Goal: Task Accomplishment & Management: Use online tool/utility

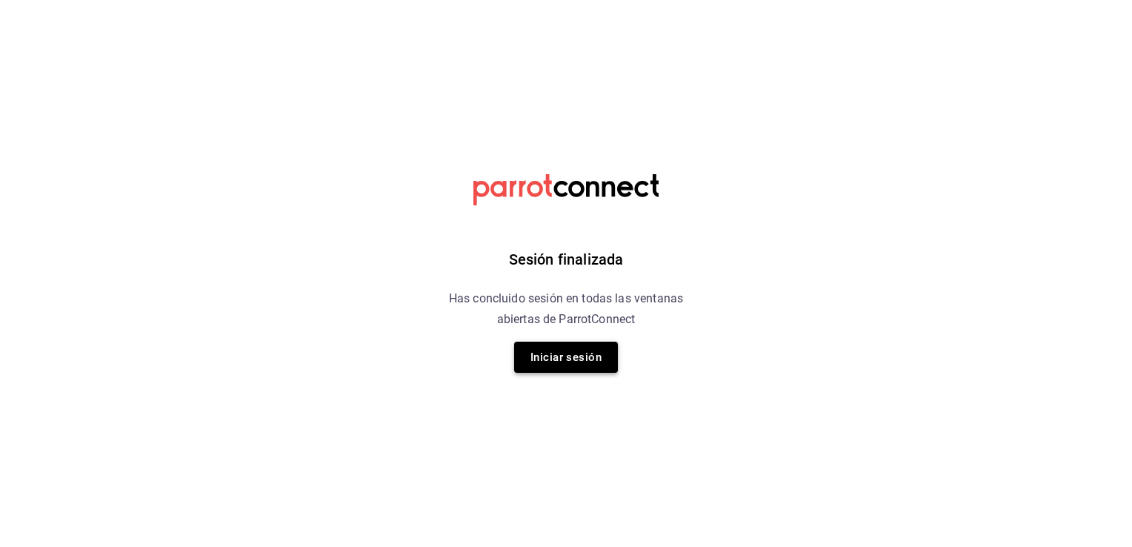
click at [584, 365] on button "Iniciar sesión" at bounding box center [566, 357] width 104 height 31
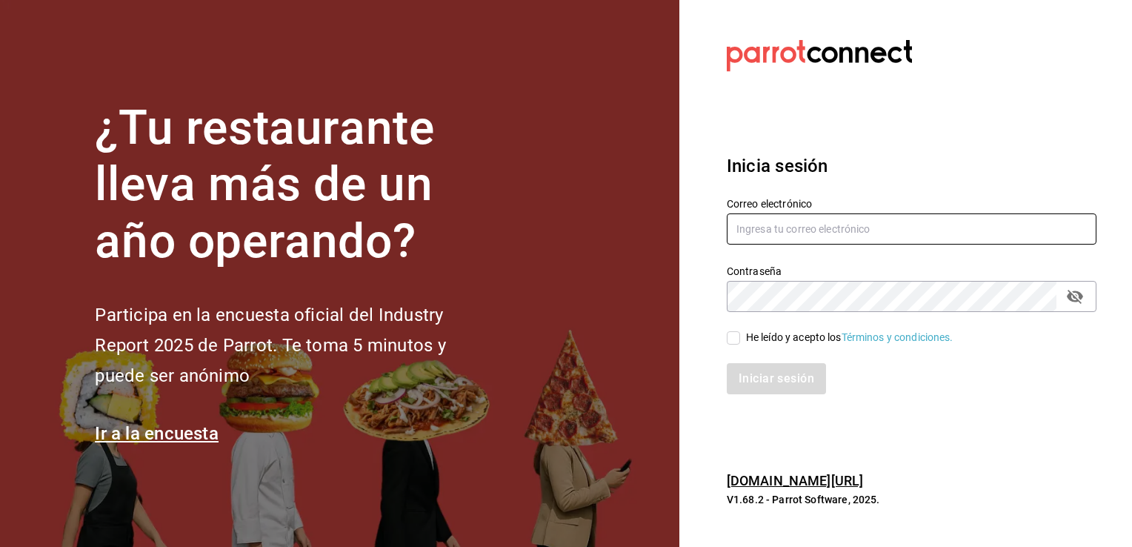
type input "vanessa.torres@costeno.com"
click at [732, 344] on input "He leído y acepto los Términos y condiciones." at bounding box center [733, 337] width 13 height 13
checkbox input "true"
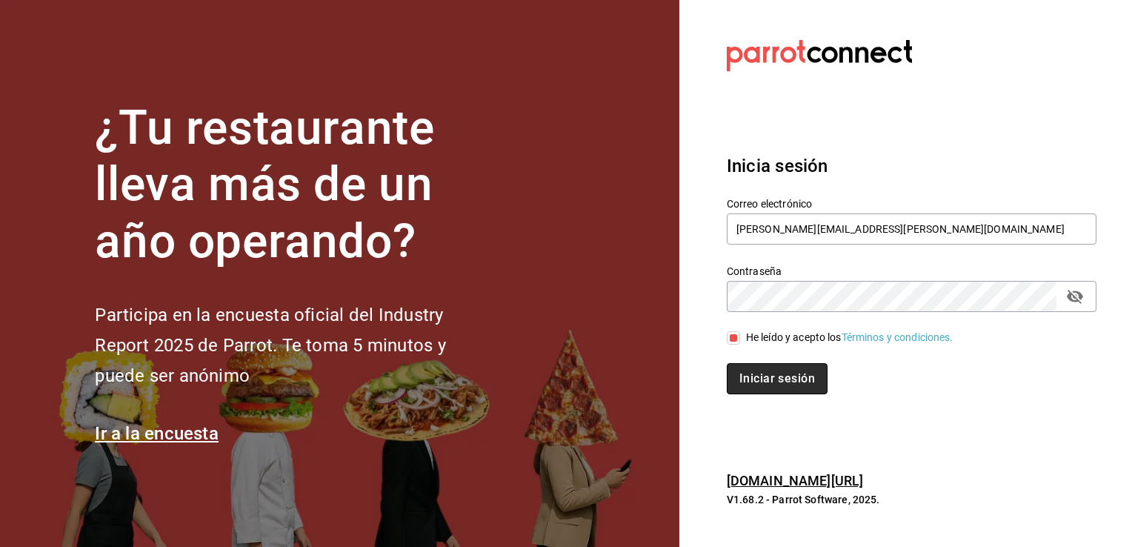
click at [762, 374] on button "Iniciar sesión" at bounding box center [777, 378] width 101 height 31
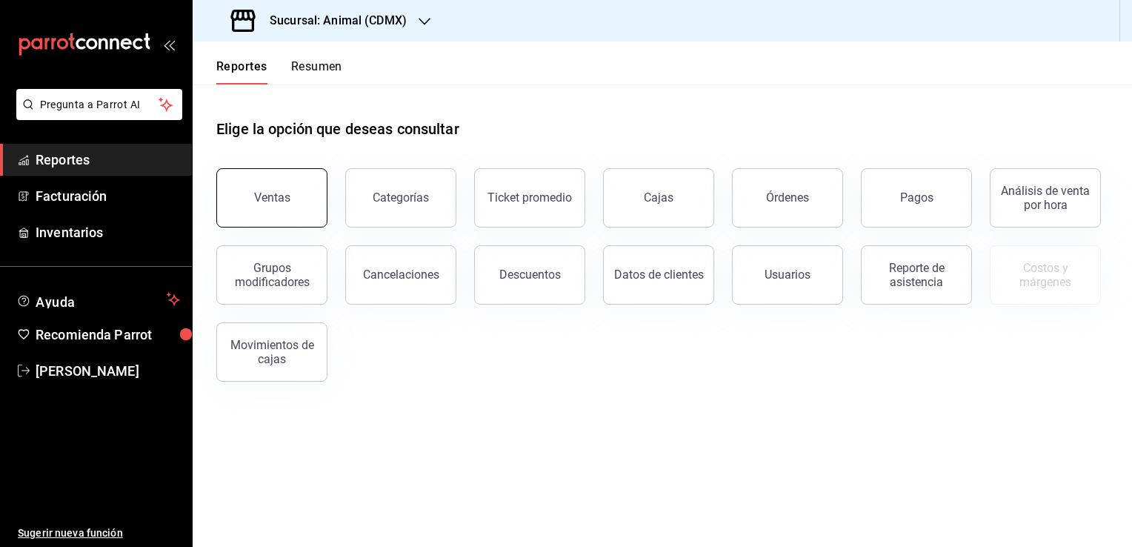
click at [290, 187] on button "Ventas" at bounding box center [271, 197] width 111 height 59
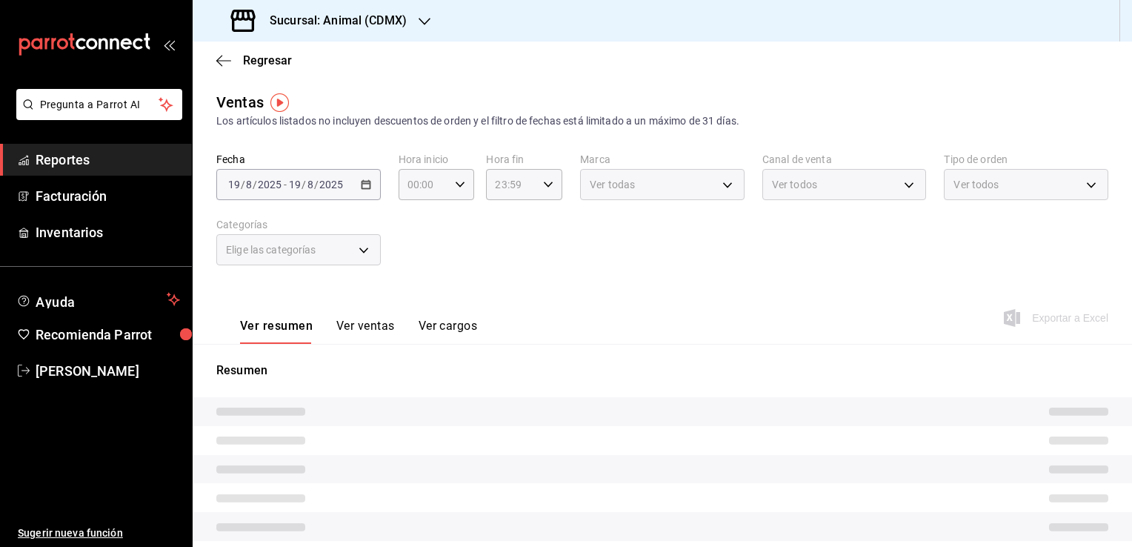
click at [425, 25] on icon "button" at bounding box center [425, 22] width 12 height 12
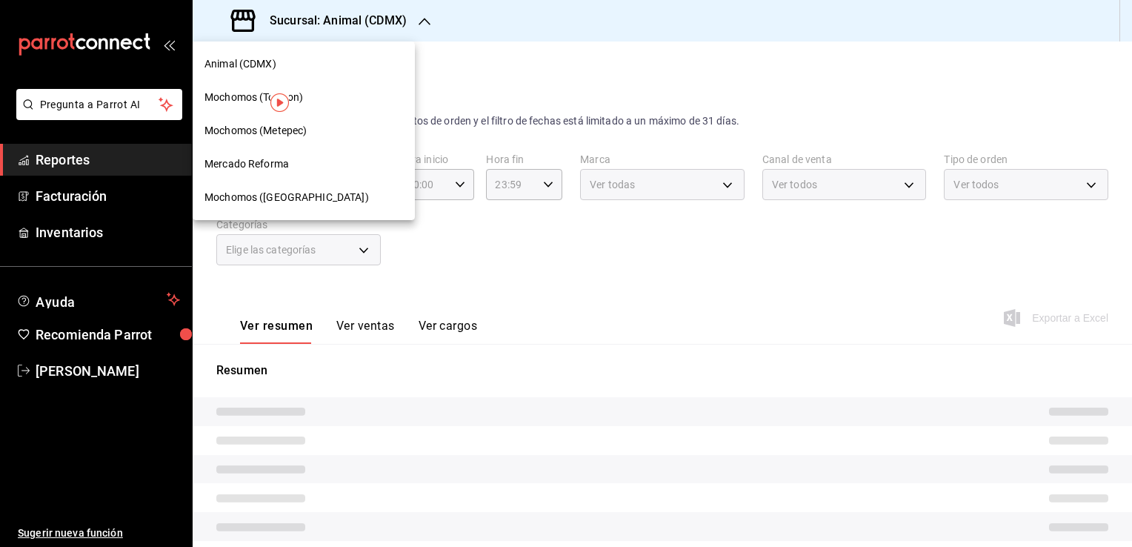
click at [307, 196] on span "Mochomos ([GEOGRAPHIC_DATA])" at bounding box center [286, 198] width 164 height 16
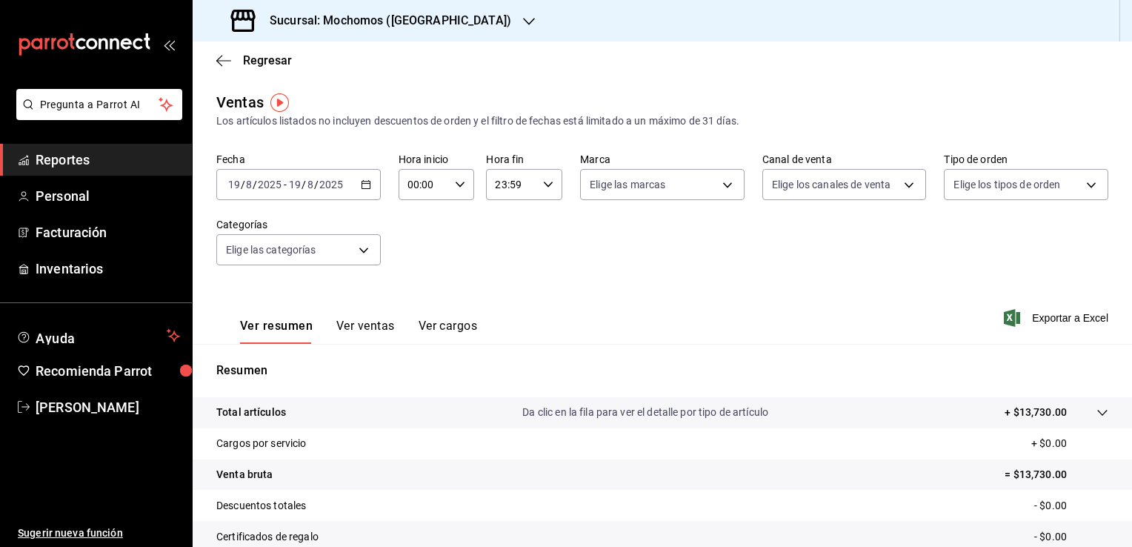
click at [365, 186] on icon "button" at bounding box center [366, 184] width 10 height 10
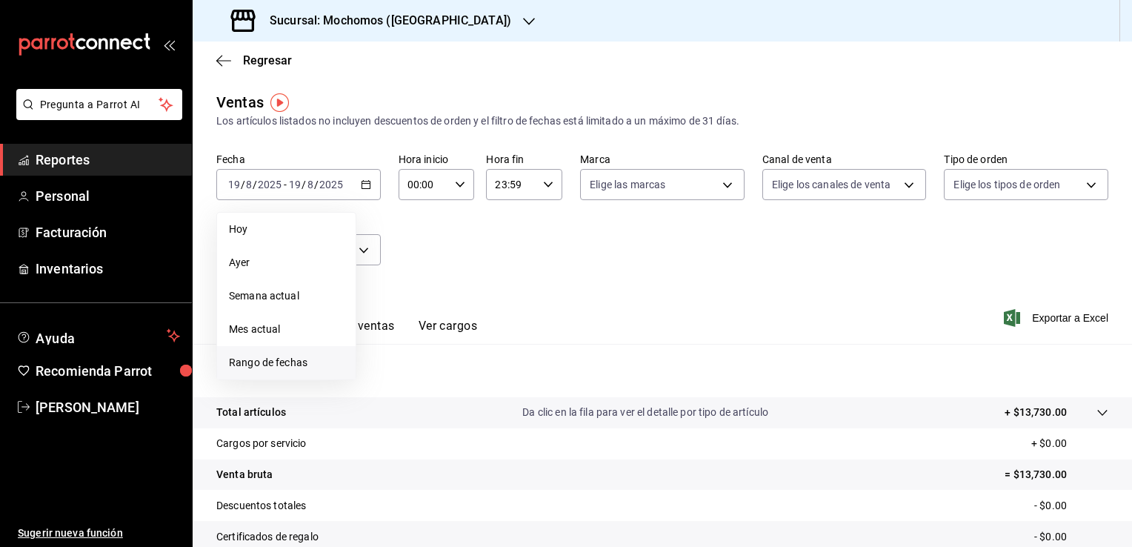
click at [296, 362] on span "Rango de fechas" at bounding box center [286, 363] width 115 height 16
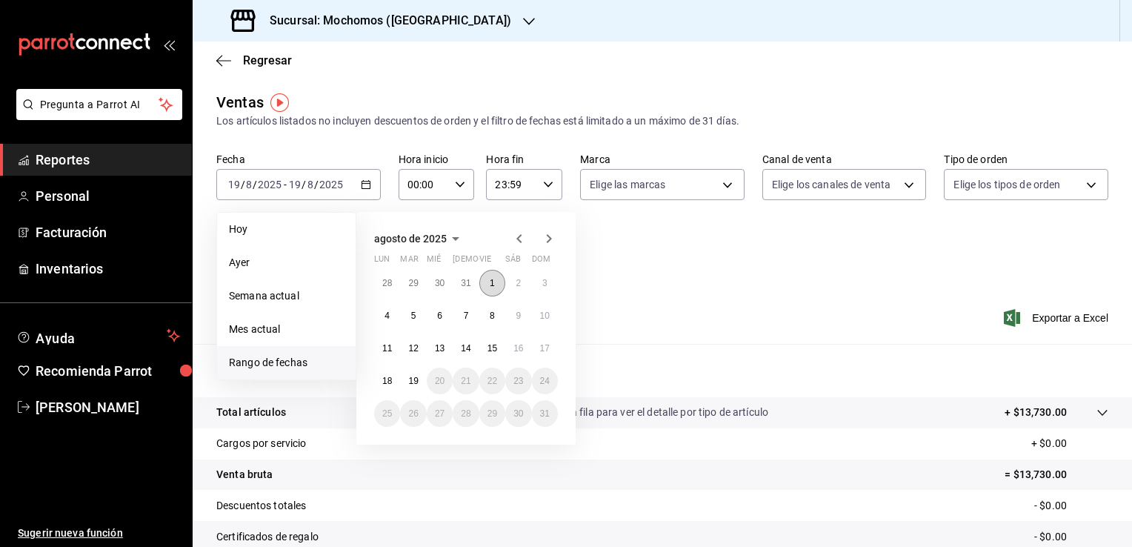
click at [492, 280] on abbr "1" at bounding box center [492, 283] width 5 height 10
click at [416, 376] on abbr "19" at bounding box center [413, 381] width 10 height 10
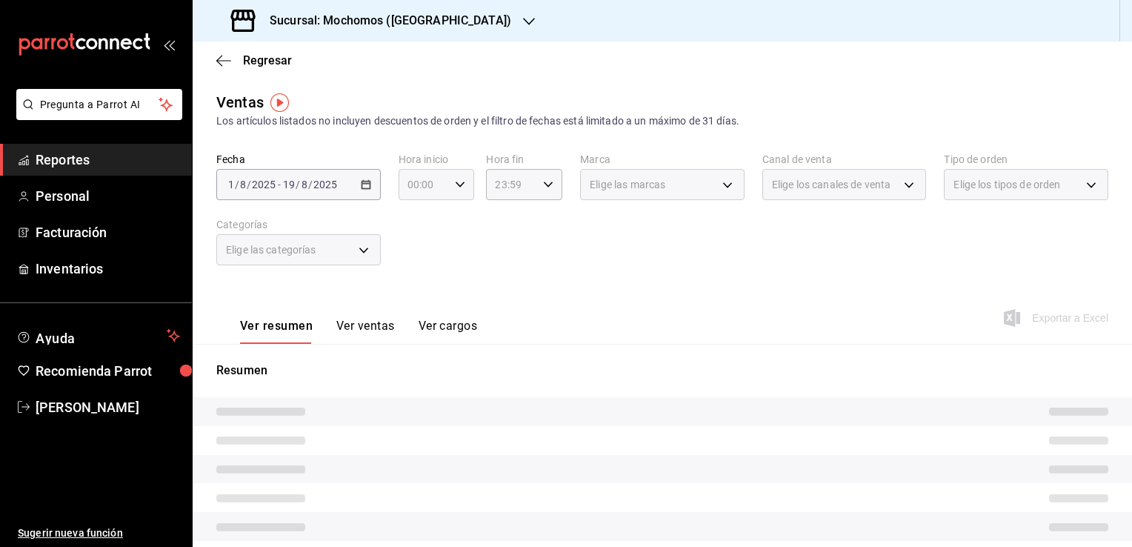
click at [456, 184] on \(Stroke\) "button" at bounding box center [460, 184] width 9 height 5
click at [418, 292] on span "02" at bounding box center [415, 293] width 14 height 12
type input "02:00"
click at [418, 292] on span "06" at bounding box center [415, 288] width 14 height 12
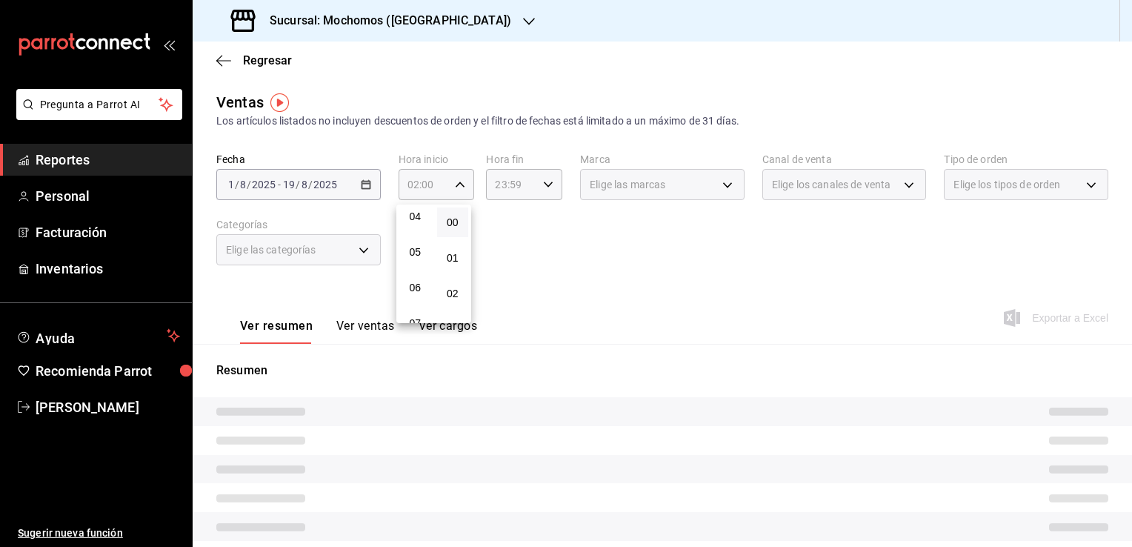
type input "06:00"
click at [516, 285] on div at bounding box center [566, 273] width 1132 height 547
click at [543, 179] on icon "button" at bounding box center [548, 184] width 10 height 10
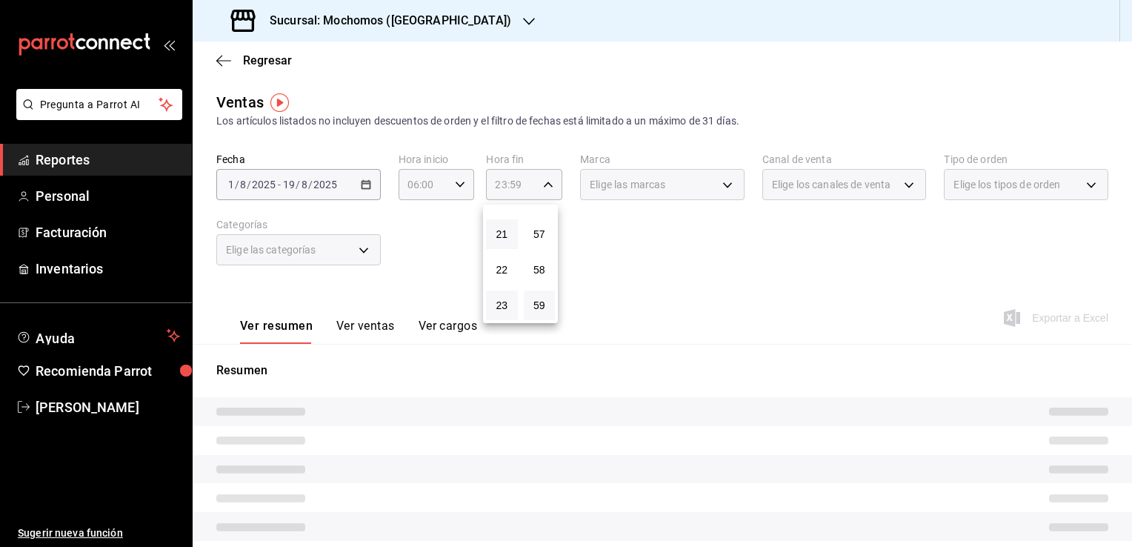
click at [492, 233] on button "21" at bounding box center [502, 234] width 32 height 30
type input "21:59"
click at [501, 274] on span "05" at bounding box center [502, 273] width 14 height 12
type input "05:59"
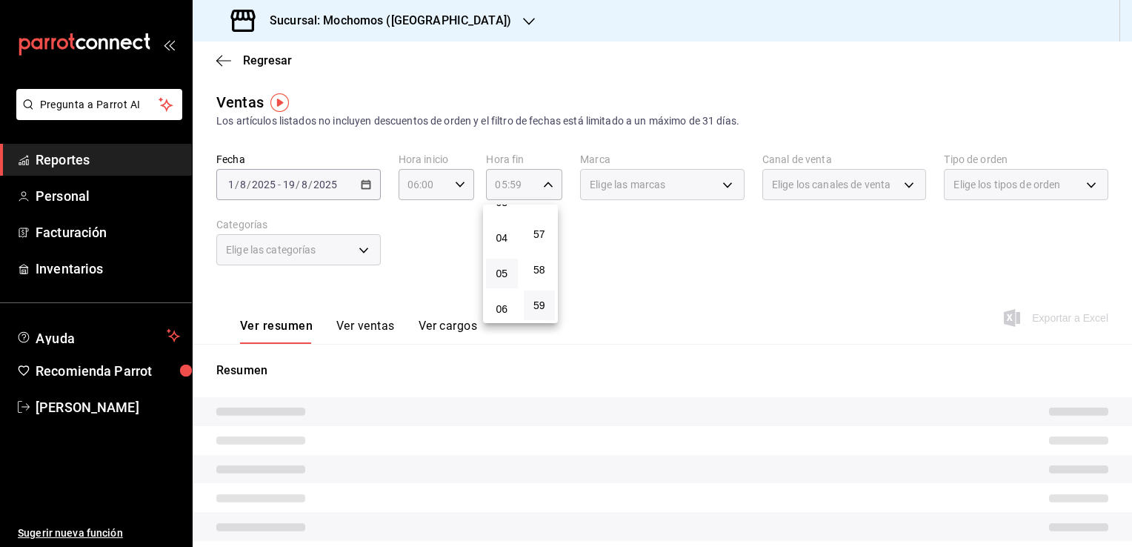
click at [605, 256] on div at bounding box center [566, 273] width 1132 height 547
click at [723, 185] on div "Elige las marcas" at bounding box center [662, 184] width 164 height 31
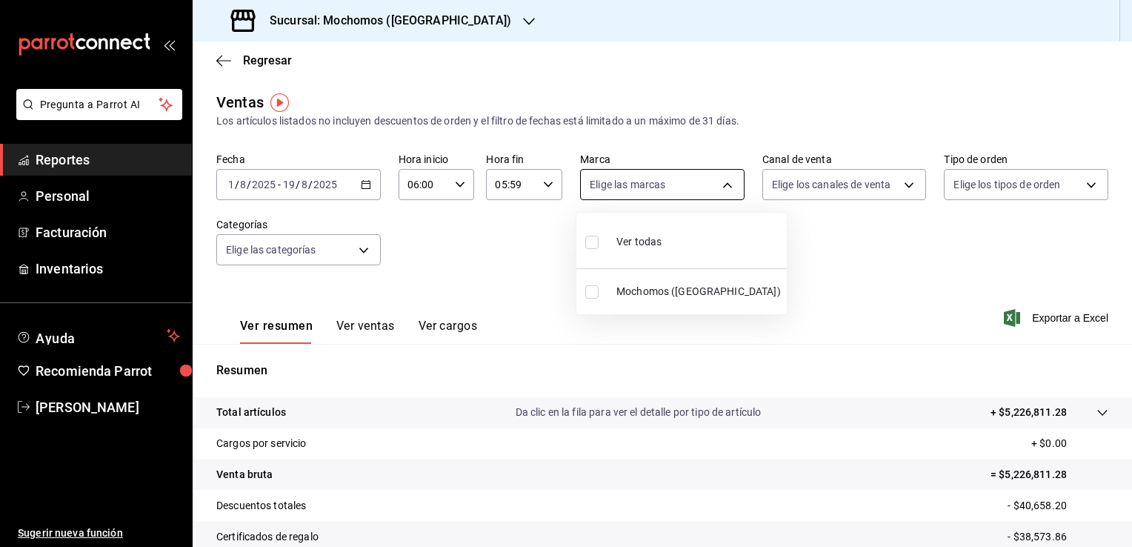
click at [723, 185] on body "Pregunta a Parrot AI Reportes Personal Facturación Inventarios Ayuda Recomienda…" at bounding box center [566, 273] width 1132 height 547
click at [632, 237] on span "Ver todas" at bounding box center [638, 242] width 45 height 16
type input "562d5b5b-21a2-4ace-a941-66278f4a6c49"
checkbox input "true"
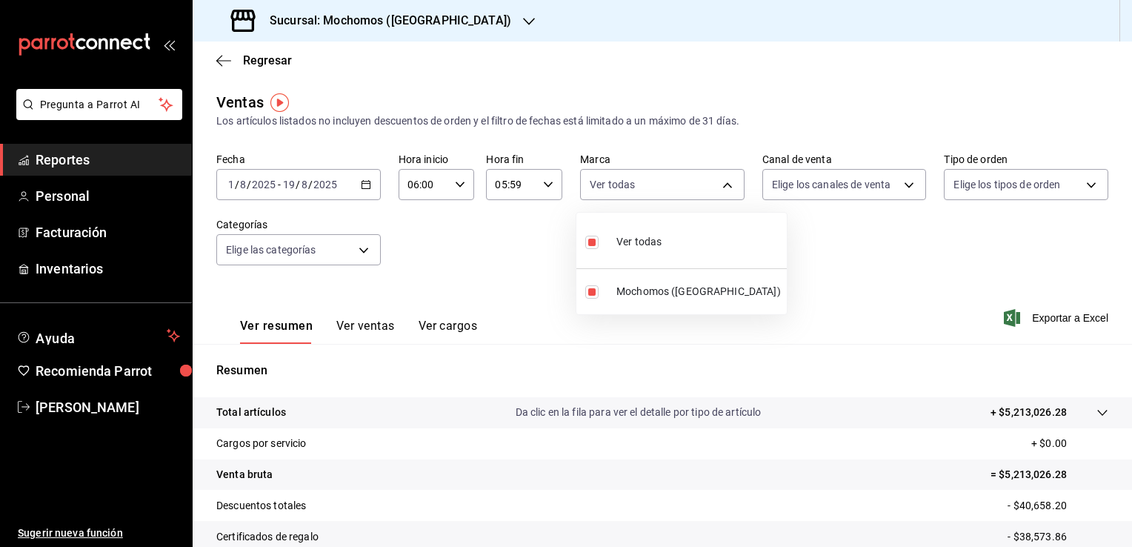
drag, startPoint x: 1126, startPoint y: 208, endPoint x: 1132, endPoint y: 388, distance: 179.4
click at [1131, 388] on html "Pregunta a Parrot AI Reportes Personal Facturación Inventarios Ayuda Recomienda…" at bounding box center [566, 273] width 1132 height 547
click at [902, 296] on div at bounding box center [566, 273] width 1132 height 547
click at [1043, 316] on span "Exportar a Excel" at bounding box center [1058, 318] width 102 height 18
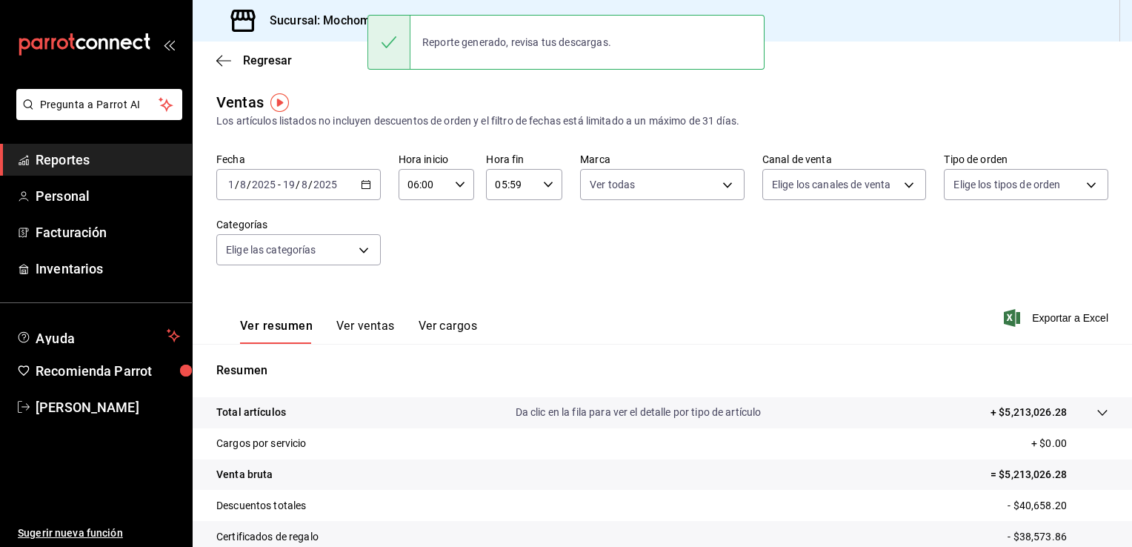
click at [602, 236] on div "Fecha [DATE] [DATE] - [DATE] [DATE] Hora inicio 06:00 Hora inicio Hora fin 05:5…" at bounding box center [662, 218] width 892 height 130
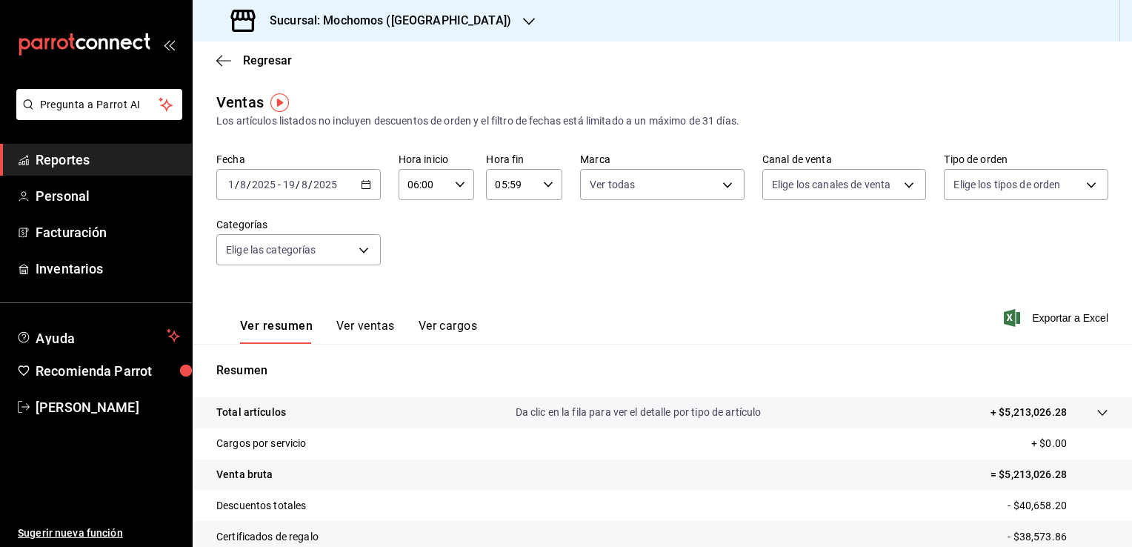
click at [124, 156] on span "Reportes" at bounding box center [108, 160] width 144 height 20
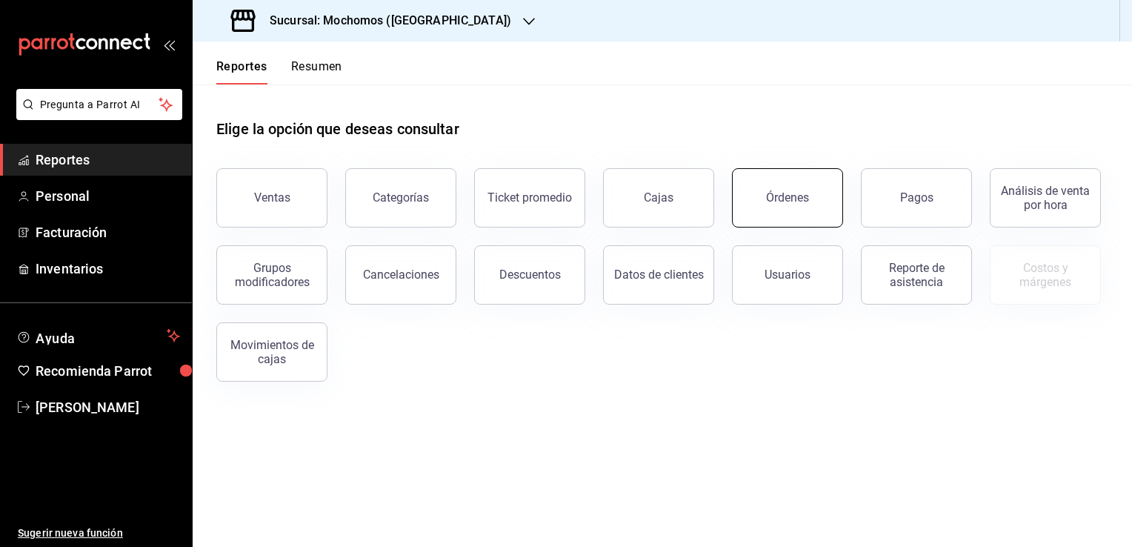
click at [808, 201] on button "Órdenes" at bounding box center [787, 197] width 111 height 59
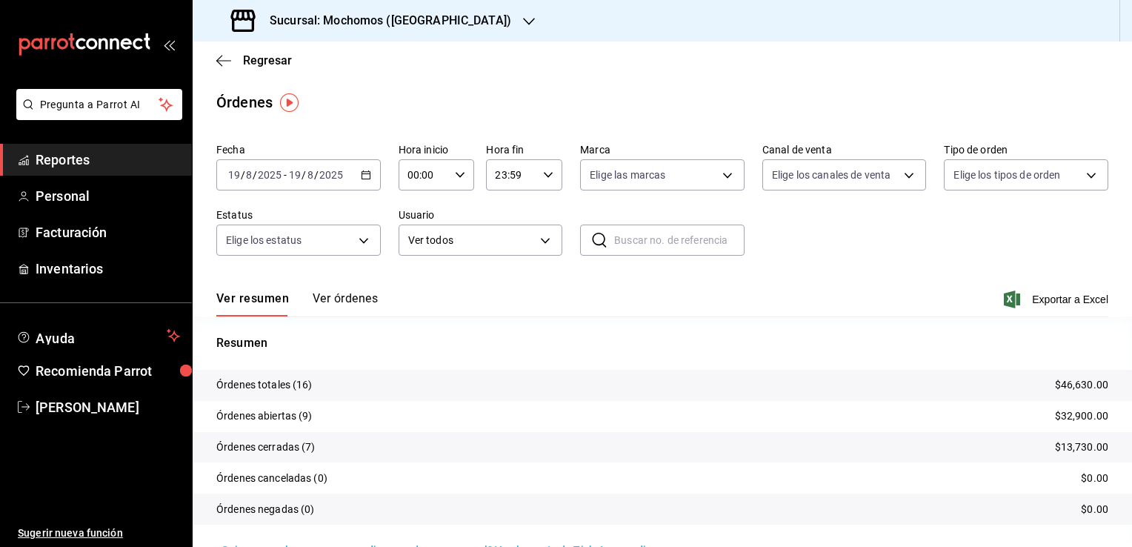
click at [361, 176] on icon "button" at bounding box center [366, 175] width 10 height 10
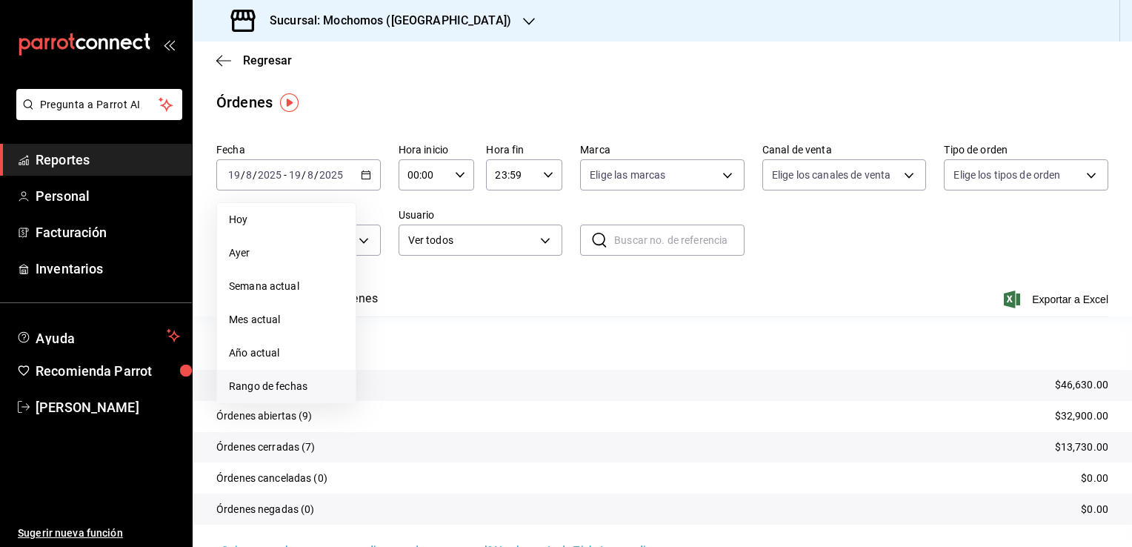
click at [290, 390] on span "Rango de fechas" at bounding box center [286, 387] width 115 height 16
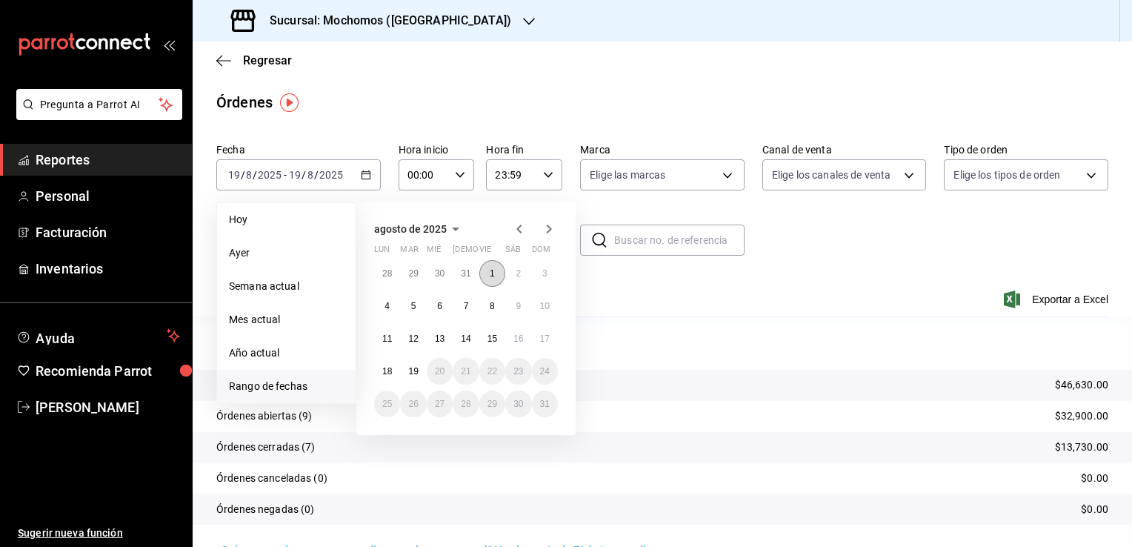
click at [495, 274] on button "1" at bounding box center [492, 273] width 26 height 27
click at [413, 369] on abbr "19" at bounding box center [413, 371] width 10 height 10
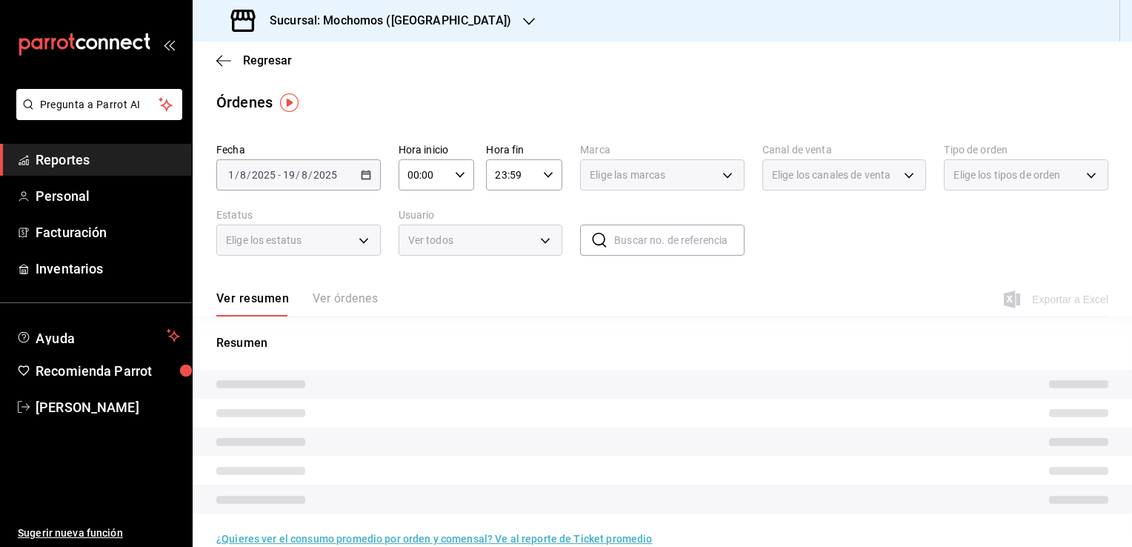
click at [459, 176] on icon "button" at bounding box center [460, 175] width 10 height 10
click at [416, 286] on span "02" at bounding box center [415, 284] width 14 height 12
type input "02:00"
click at [415, 268] on span "06" at bounding box center [415, 263] width 14 height 12
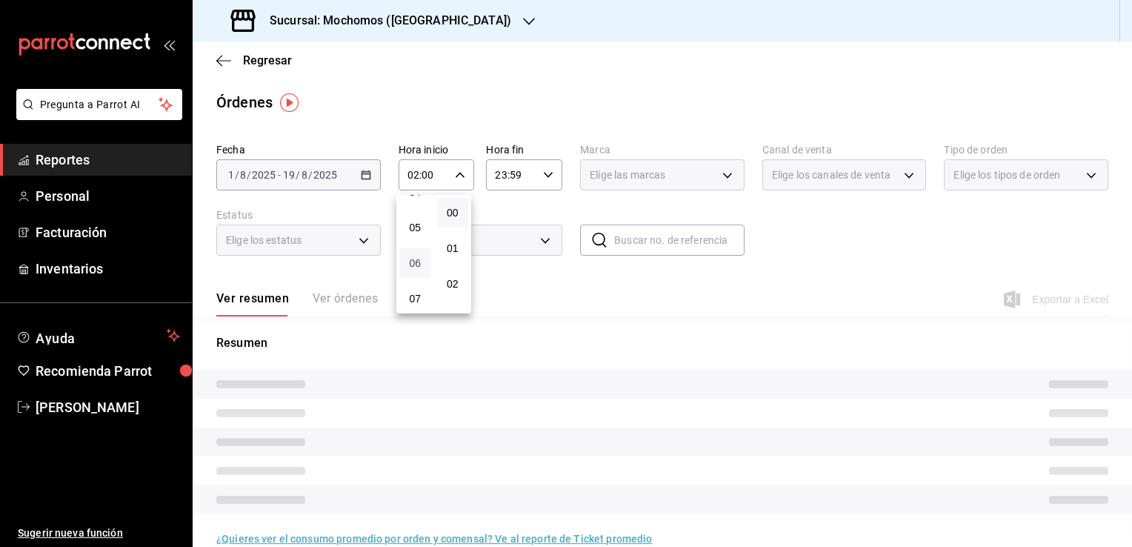
type input "06:00"
click at [535, 275] on div at bounding box center [566, 273] width 1132 height 547
click at [544, 173] on icon "button" at bounding box center [548, 175] width 10 height 10
click at [495, 223] on span "21" at bounding box center [502, 225] width 14 height 12
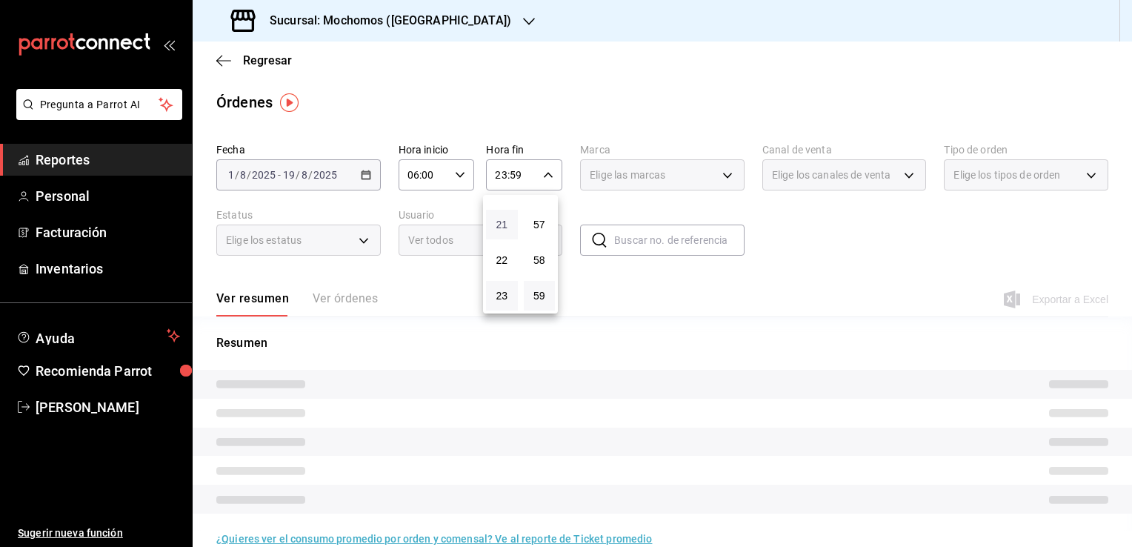
type input "21:59"
click at [504, 265] on span "05" at bounding box center [502, 264] width 14 height 12
type input "05:59"
click at [655, 303] on div at bounding box center [566, 273] width 1132 height 547
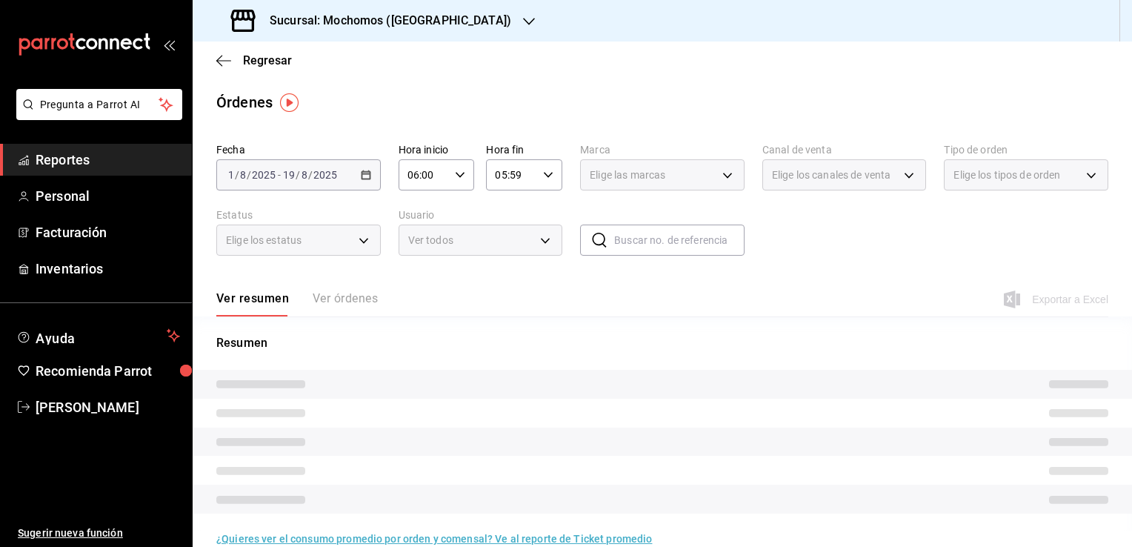
click at [719, 175] on div "Elige las marcas" at bounding box center [662, 174] width 164 height 31
click at [720, 176] on div "Elige las marcas" at bounding box center [662, 174] width 164 height 31
click at [719, 176] on div "Elige las marcas" at bounding box center [662, 174] width 164 height 31
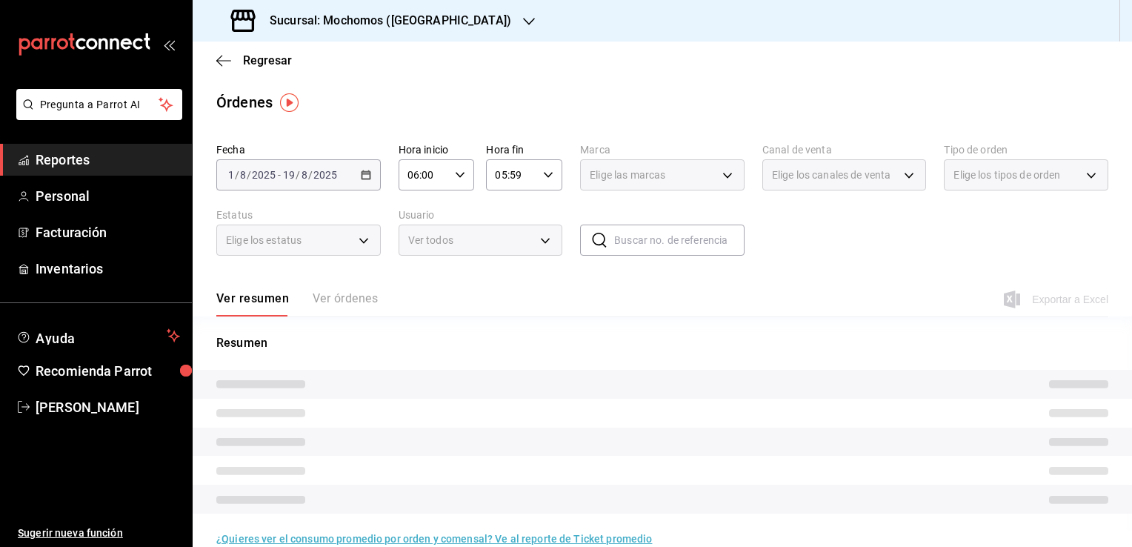
click at [719, 174] on div "Elige las marcas" at bounding box center [662, 174] width 164 height 31
click at [720, 173] on div "Elige las marcas" at bounding box center [662, 174] width 164 height 31
click at [688, 101] on div "Órdenes" at bounding box center [662, 102] width 939 height 22
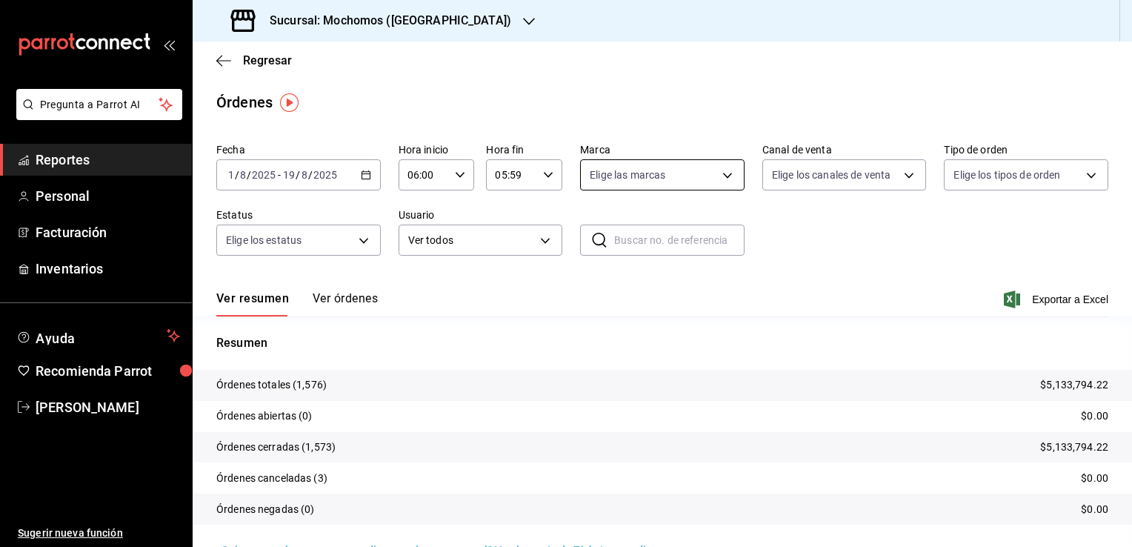
click at [719, 176] on body "Pregunta a Parrot AI Reportes Personal Facturación Inventarios Ayuda Recomienda…" at bounding box center [566, 273] width 1132 height 547
click at [649, 231] on span "Ver todas" at bounding box center [638, 232] width 45 height 16
type input "562d5b5b-21a2-4ace-a941-66278f4a6c49"
checkbox input "true"
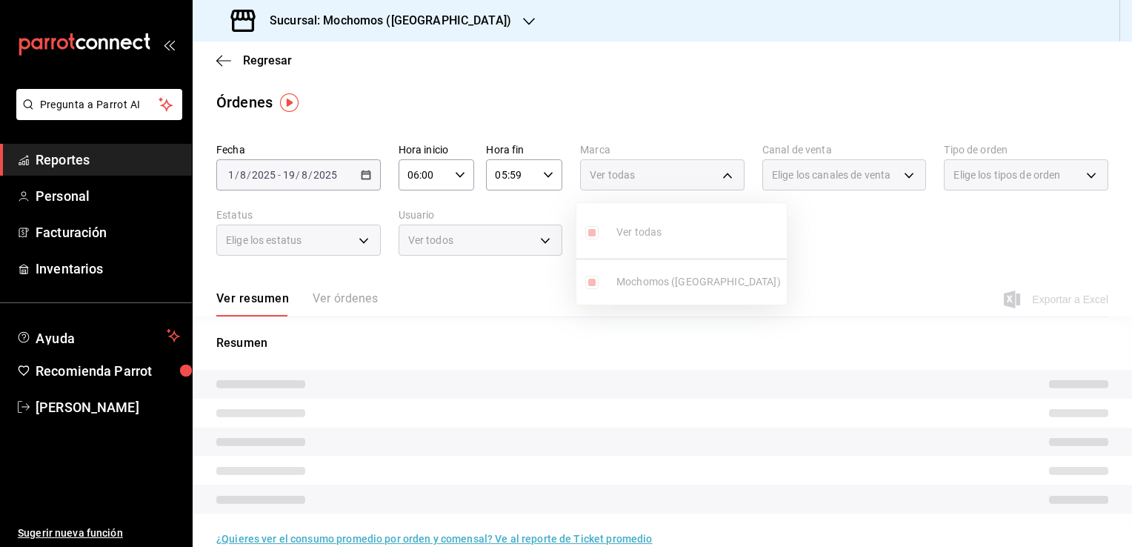
click at [830, 236] on div at bounding box center [566, 273] width 1132 height 547
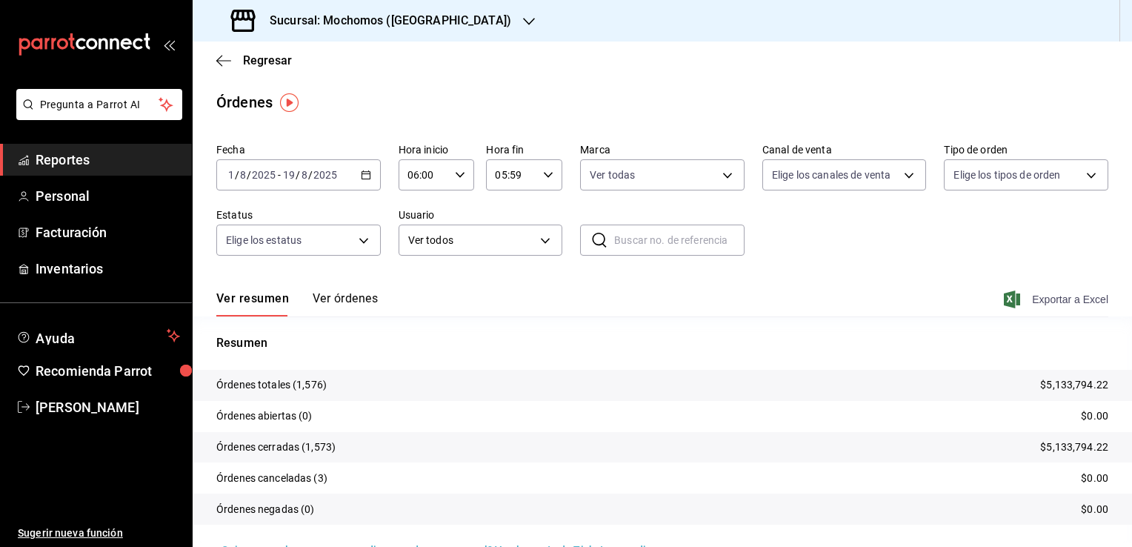
click at [1067, 301] on span "Exportar a Excel" at bounding box center [1058, 299] width 102 height 18
click at [622, 70] on div "Regresar" at bounding box center [662, 60] width 939 height 38
click at [147, 154] on span "Reportes" at bounding box center [108, 160] width 144 height 20
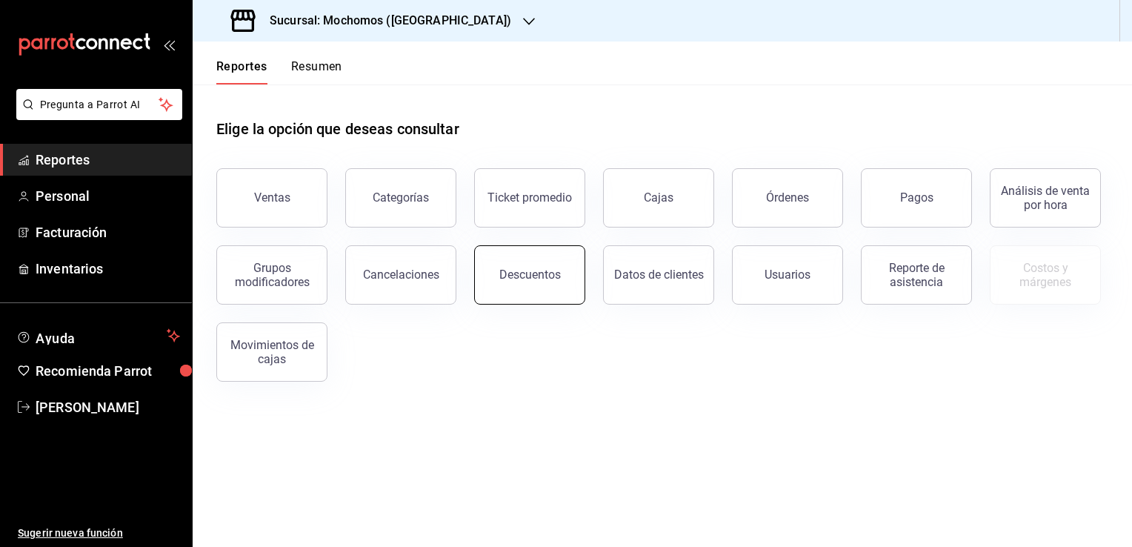
click at [505, 282] on button "Descuentos" at bounding box center [529, 274] width 111 height 59
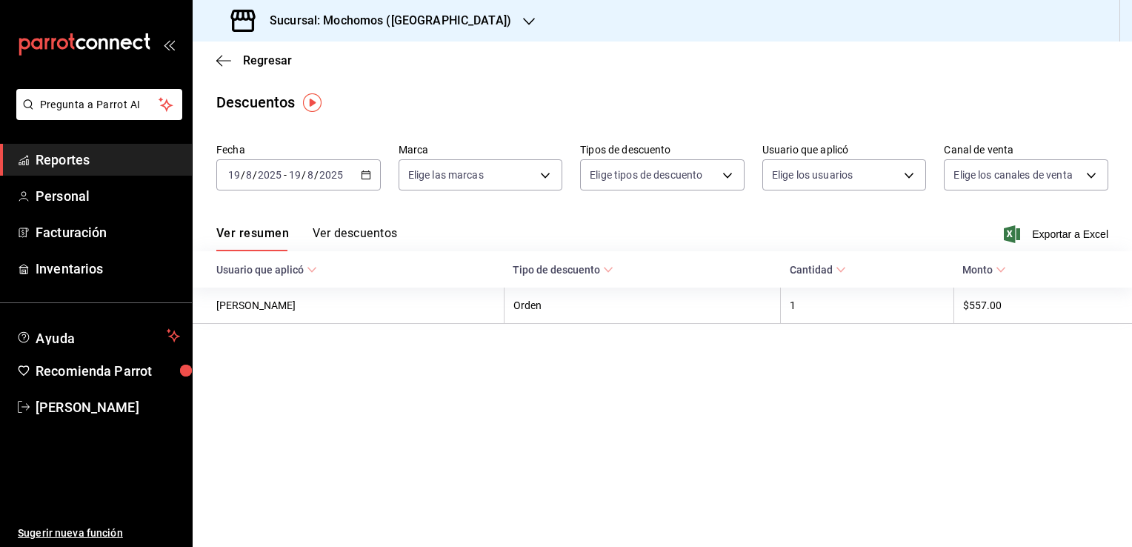
click at [365, 176] on icon "button" at bounding box center [366, 175] width 10 height 10
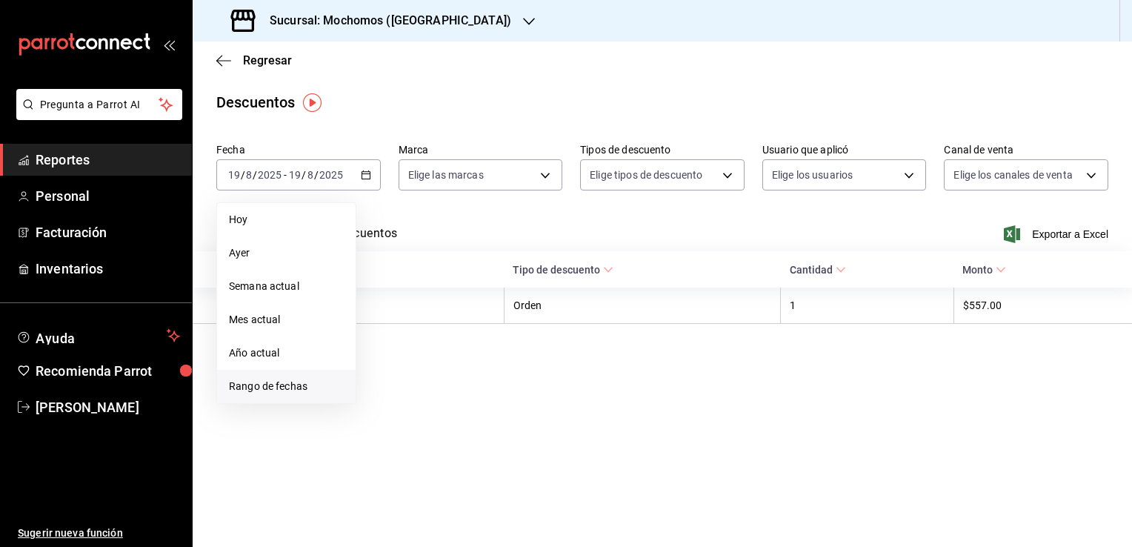
click at [302, 388] on span "Rango de fechas" at bounding box center [286, 387] width 115 height 16
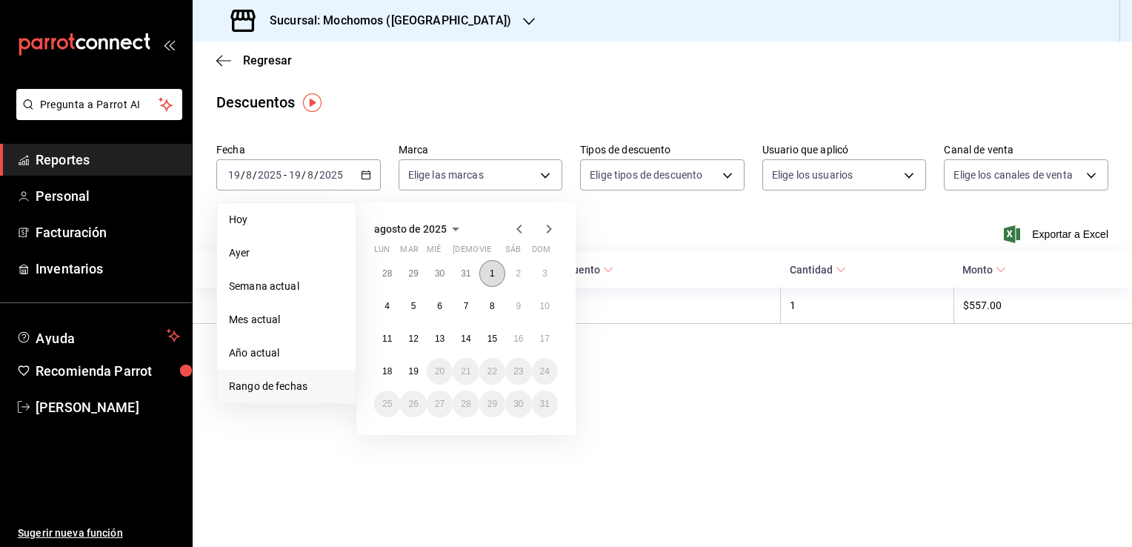
click at [490, 273] on abbr "1" at bounding box center [492, 273] width 5 height 10
click at [412, 373] on abbr "19" at bounding box center [413, 371] width 10 height 10
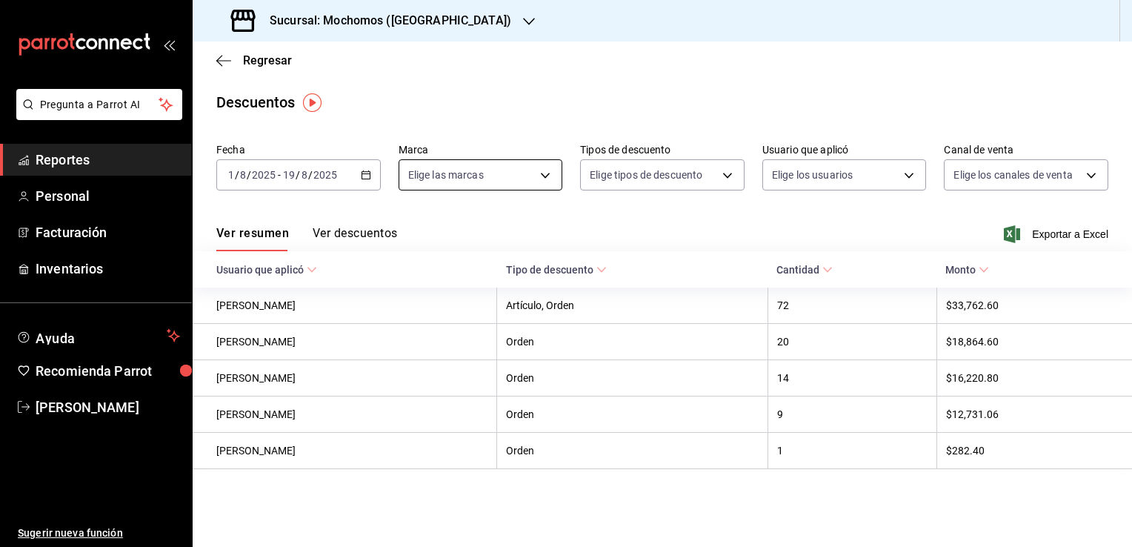
click at [542, 171] on body "Pregunta a Parrot AI Reportes Personal Facturación Inventarios Ayuda Recomienda…" at bounding box center [566, 273] width 1132 height 547
click at [511, 226] on li "Ver todas" at bounding box center [504, 231] width 210 height 44
type input "562d5b5b-21a2-4ace-a941-66278f4a6c49"
checkbox input "true"
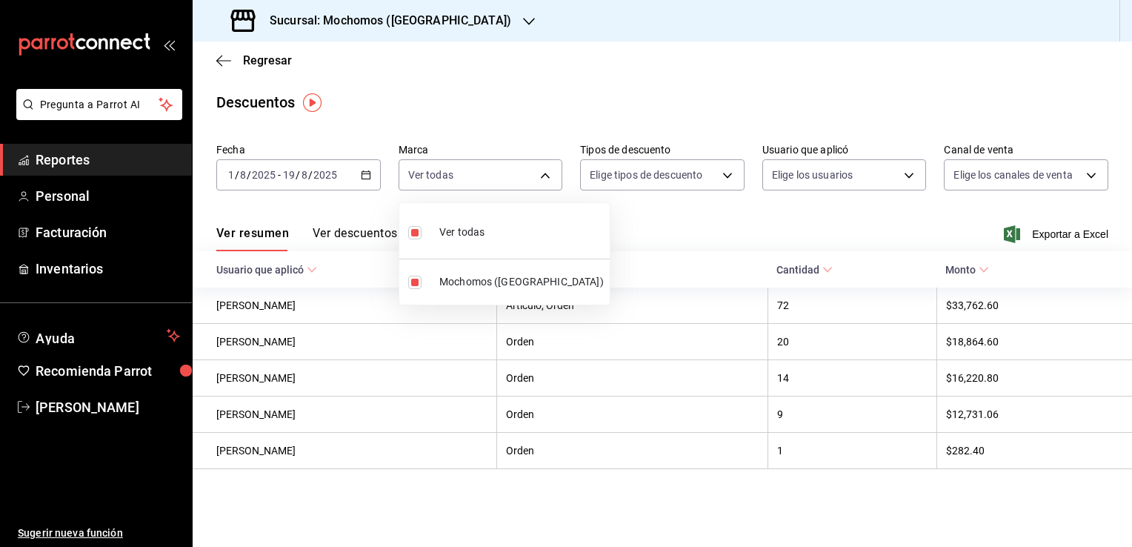
click at [570, 80] on div at bounding box center [566, 273] width 1132 height 547
click at [1044, 232] on span "Exportar a Excel" at bounding box center [1058, 234] width 102 height 18
click at [134, 155] on span "Reportes" at bounding box center [108, 160] width 144 height 20
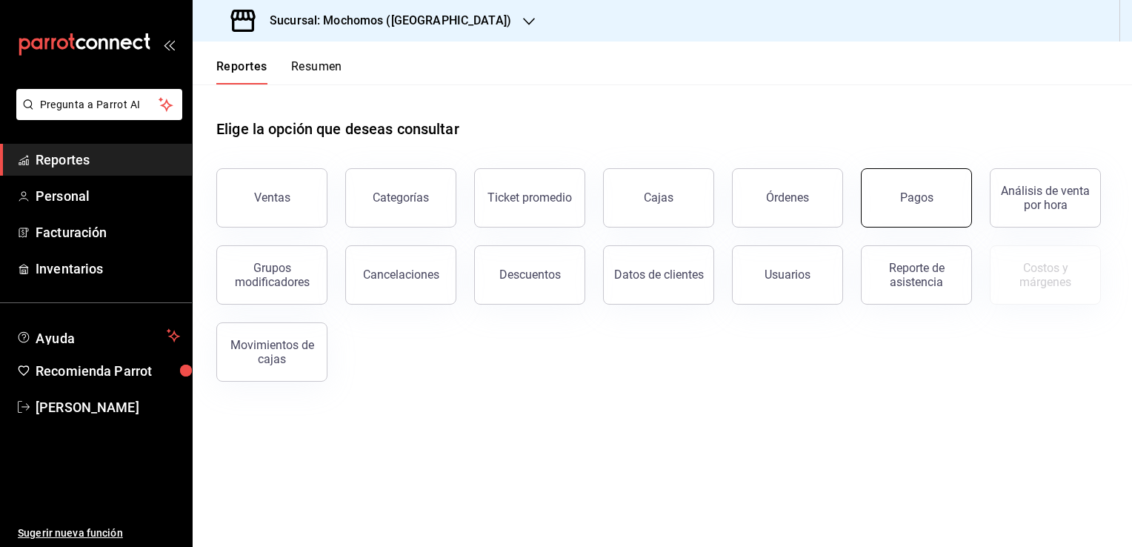
click at [895, 203] on button "Pagos" at bounding box center [916, 197] width 111 height 59
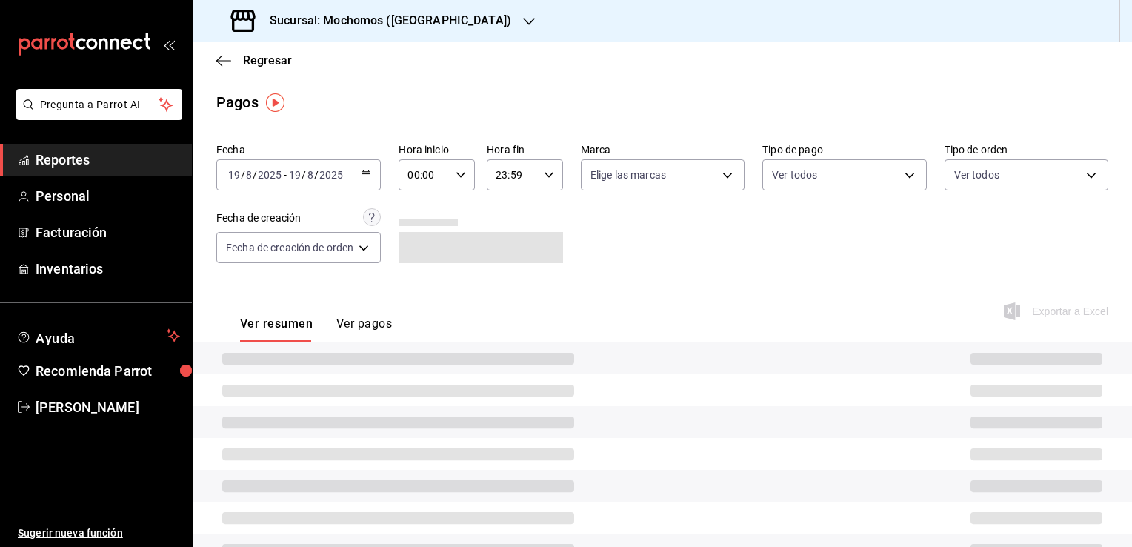
click at [364, 174] on \(Stroke\) "button" at bounding box center [366, 175] width 9 height 8
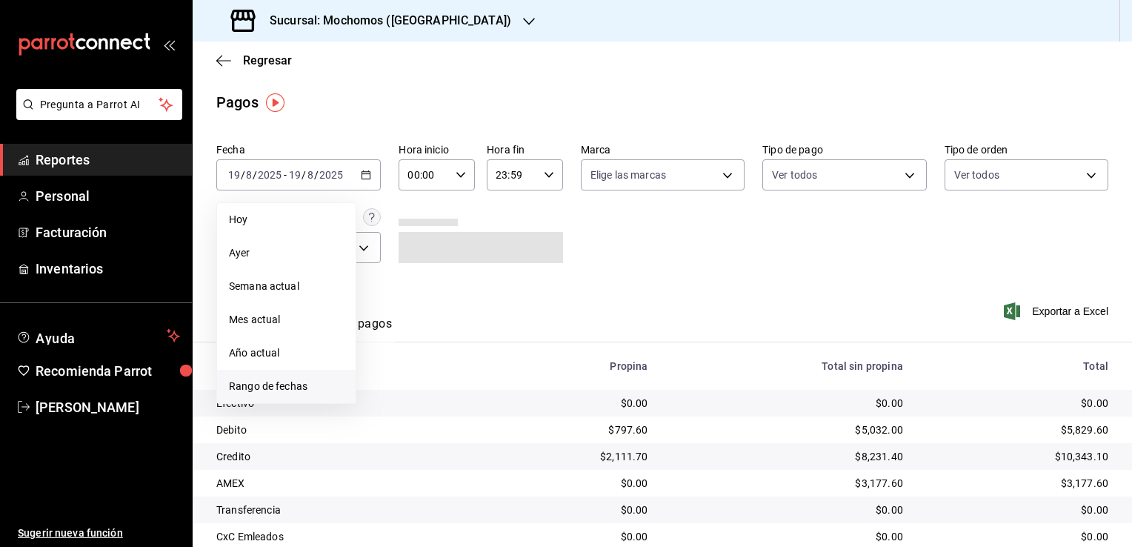
click at [287, 386] on span "Rango de fechas" at bounding box center [286, 387] width 115 height 16
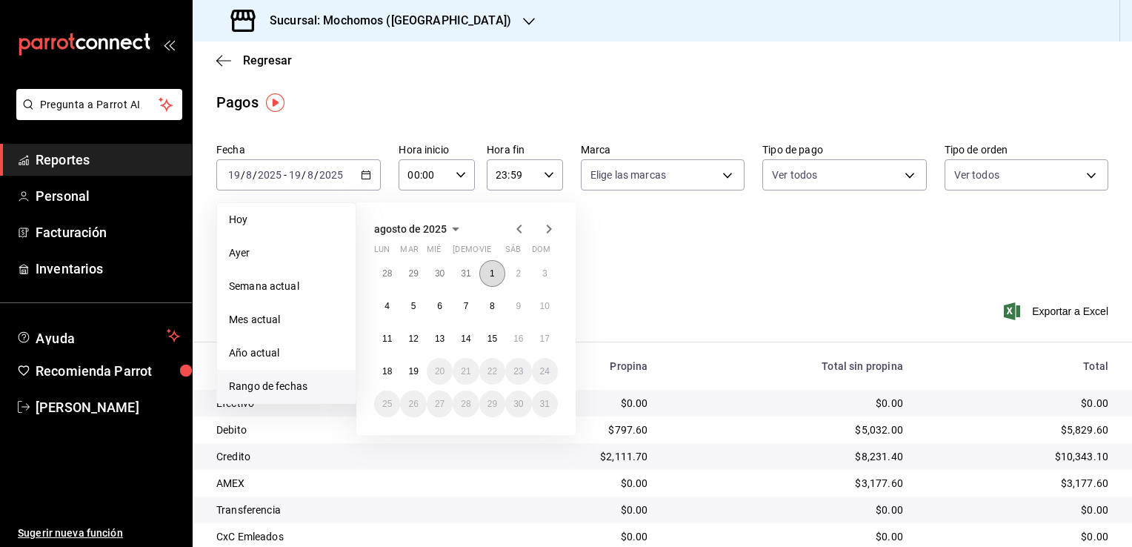
click at [490, 270] on abbr "1" at bounding box center [492, 273] width 5 height 10
click at [413, 368] on abbr "19" at bounding box center [413, 371] width 10 height 10
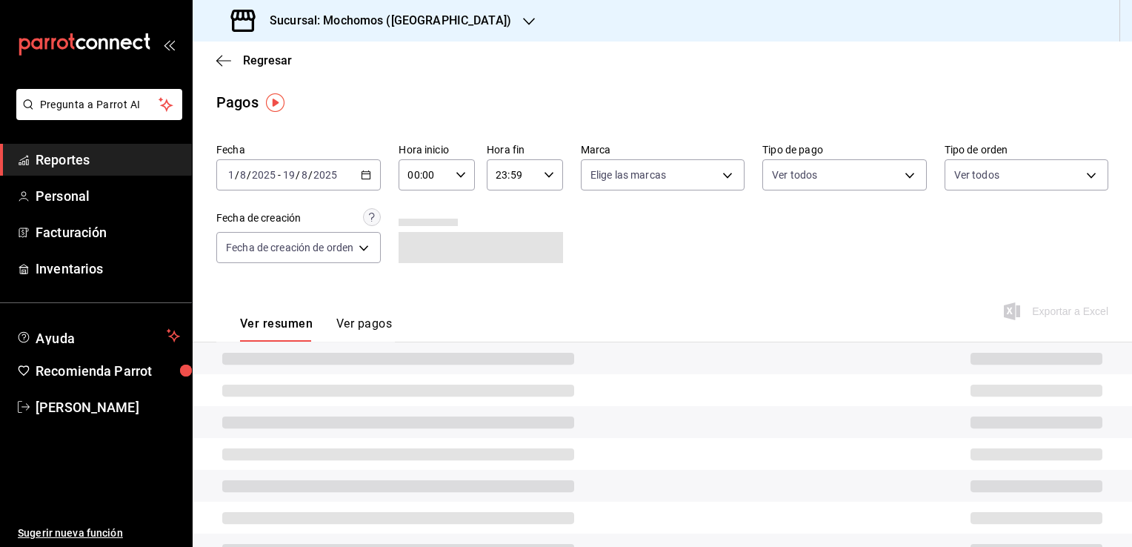
click at [459, 173] on icon "button" at bounding box center [461, 175] width 10 height 10
click at [421, 277] on button "02" at bounding box center [419, 284] width 32 height 30
type input "02:00"
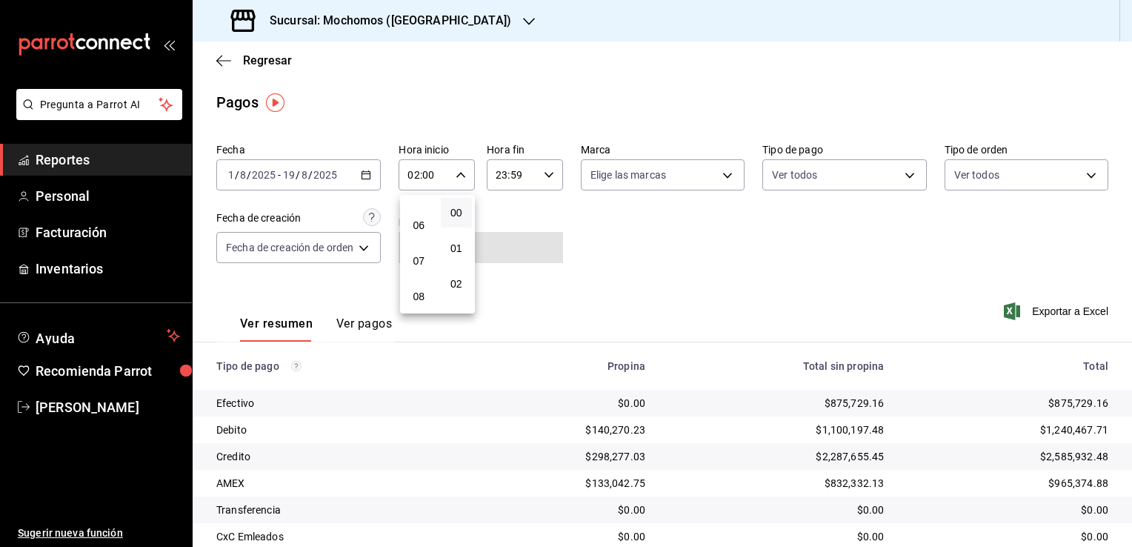
scroll to position [207, 0]
click at [418, 224] on span "06" at bounding box center [419, 219] width 14 height 12
type input "06:00"
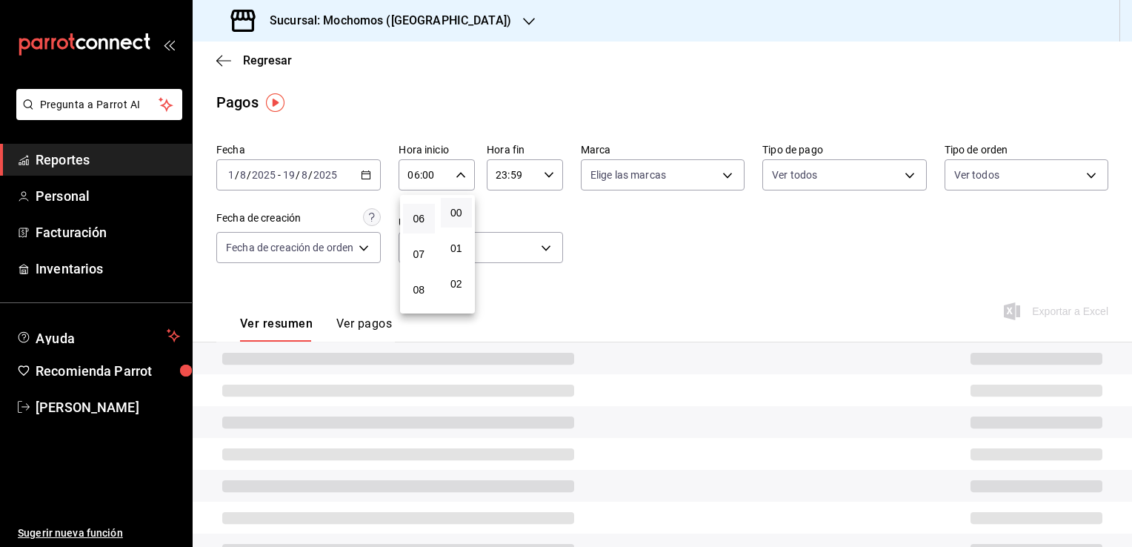
click at [642, 229] on div at bounding box center [566, 273] width 1132 height 547
click at [545, 170] on icon "button" at bounding box center [549, 175] width 10 height 10
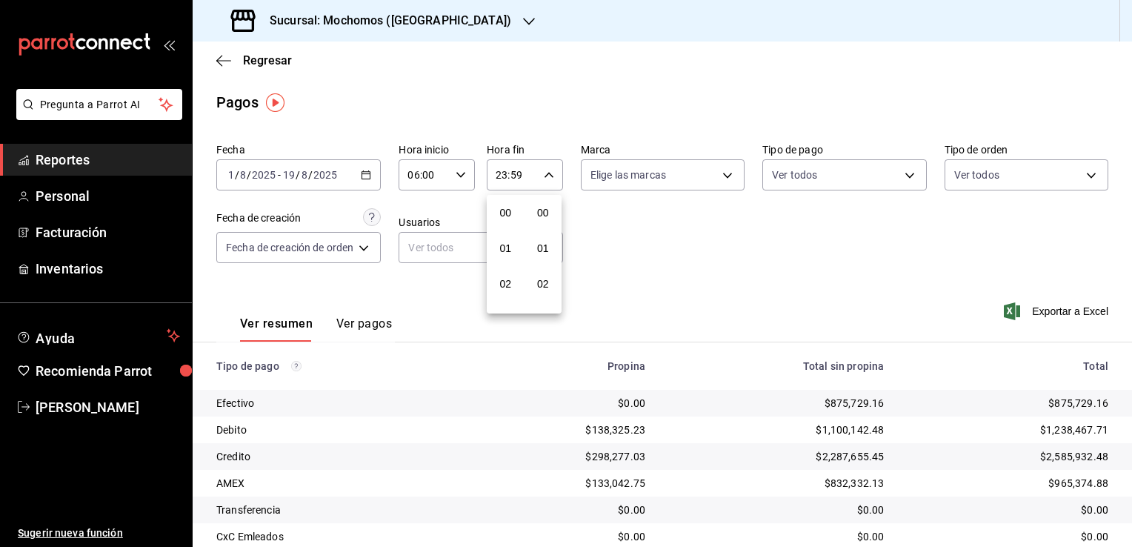
scroll to position [2051, 0]
click at [501, 213] on button "21" at bounding box center [506, 225] width 32 height 30
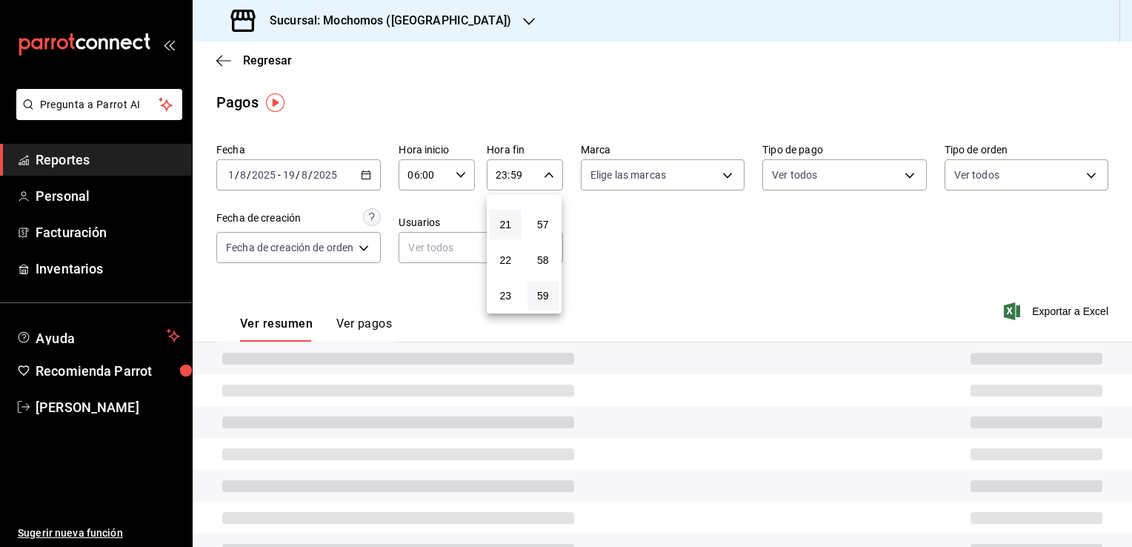
type input "21:59"
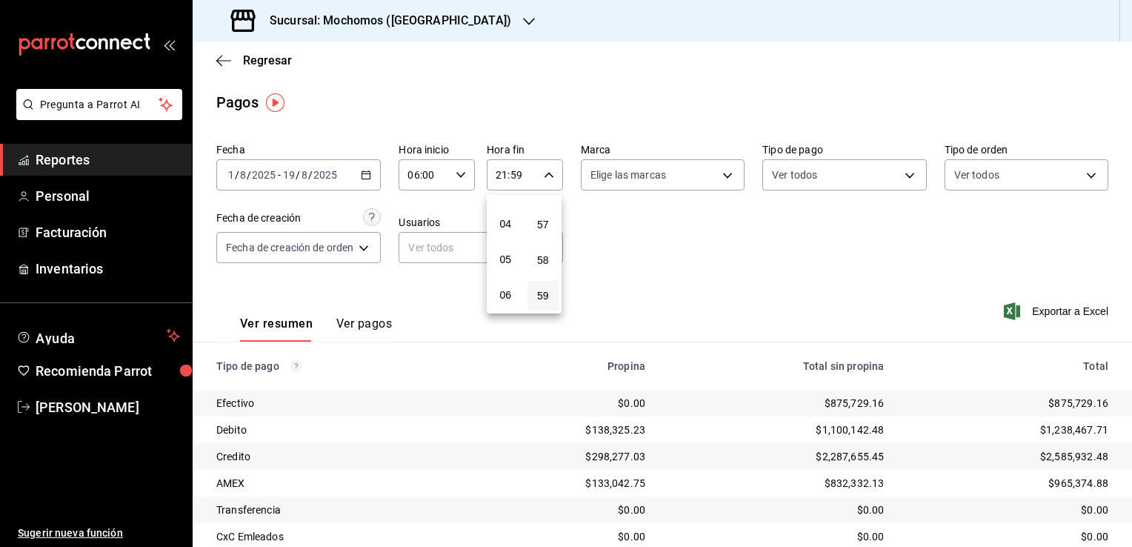
scroll to position [127, 0]
click at [505, 262] on span "05" at bounding box center [506, 264] width 14 height 12
type input "05:59"
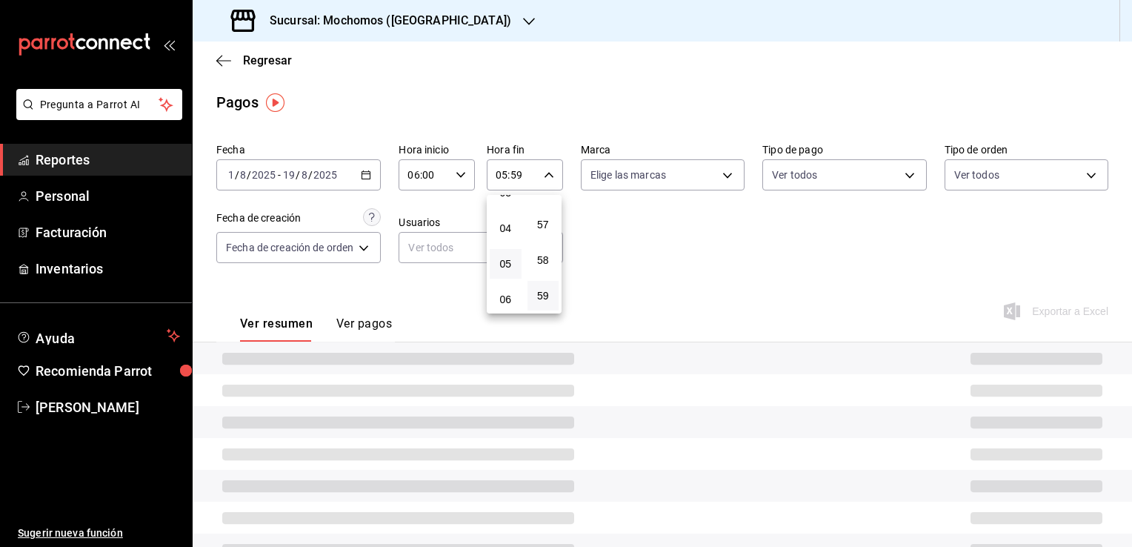
click at [653, 250] on div at bounding box center [566, 273] width 1132 height 547
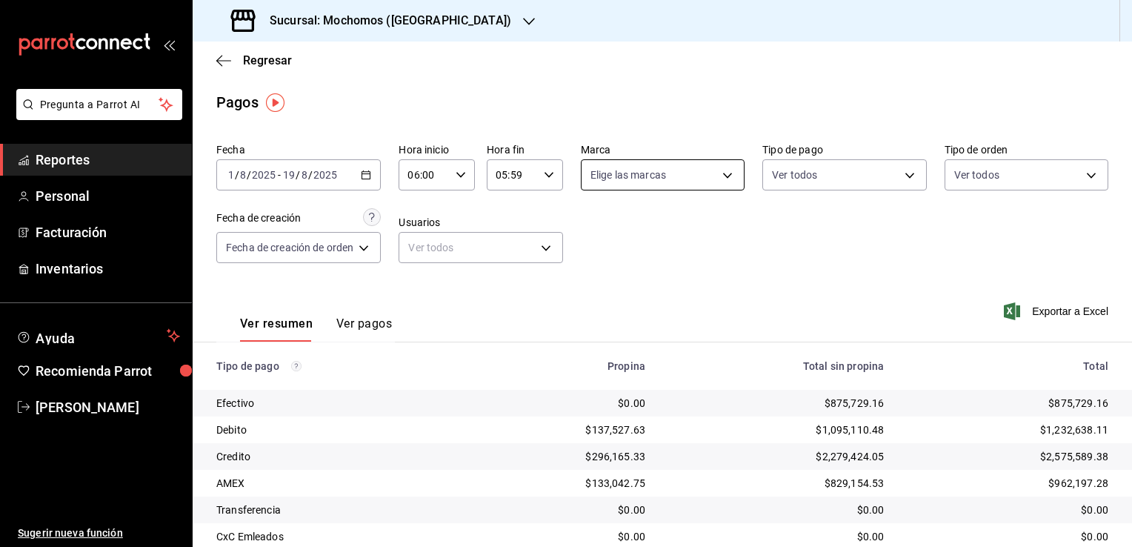
click at [722, 174] on body "Pregunta a Parrot AI Reportes Personal Facturación Inventarios Ayuda Recomienda…" at bounding box center [566, 273] width 1132 height 547
click at [660, 224] on span "Ver todas" at bounding box center [641, 232] width 45 height 16
type input "562d5b5b-21a2-4ace-a941-66278f4a6c49"
checkbox input "true"
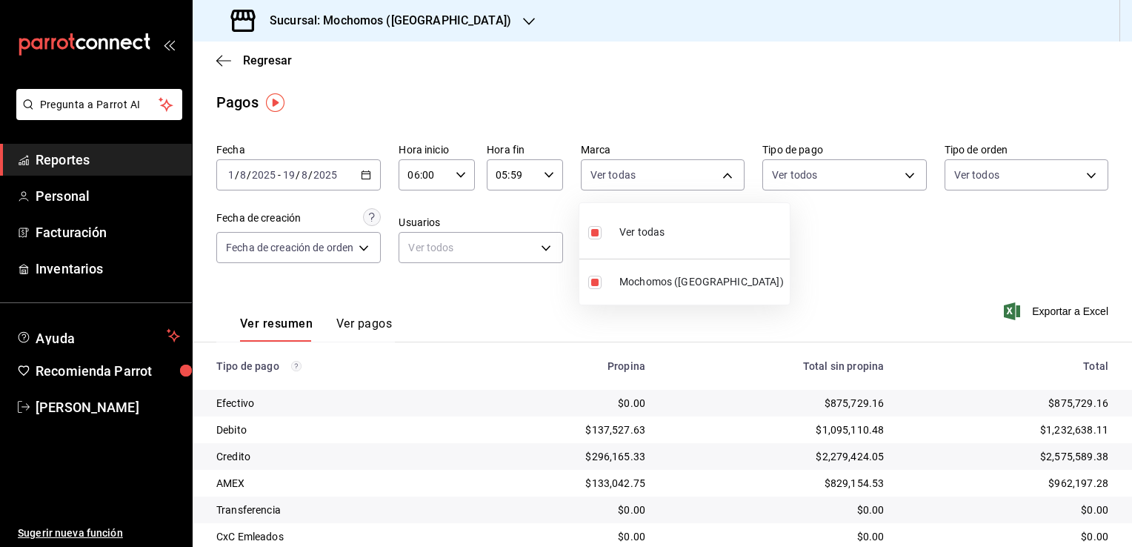
click at [825, 256] on div at bounding box center [566, 273] width 1132 height 547
click at [1059, 310] on span "Exportar a Excel" at bounding box center [1058, 311] width 102 height 18
